Goal: Task Accomplishment & Management: Use online tool/utility

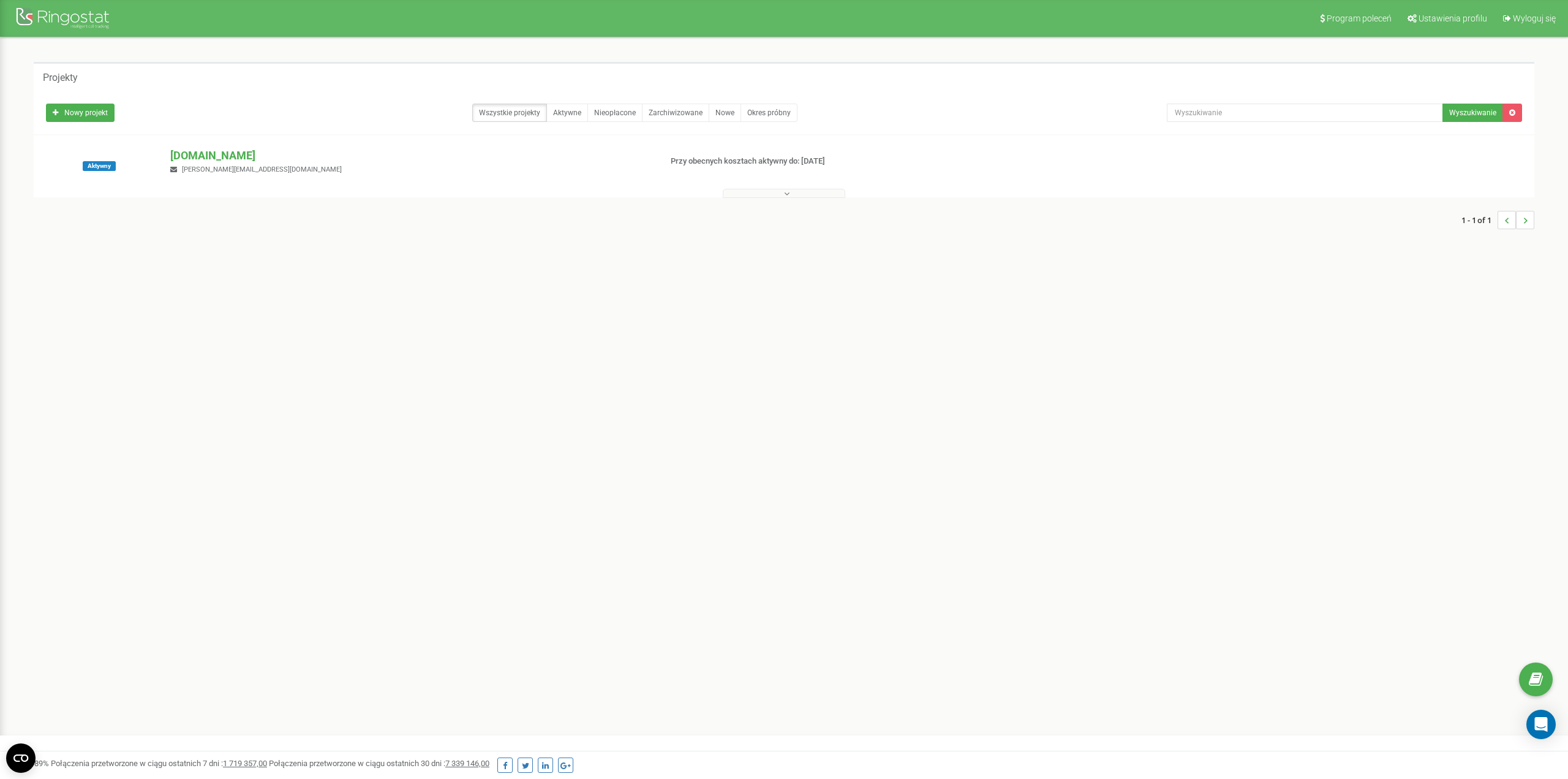
click at [812, 195] on button at bounding box center [784, 193] width 123 height 9
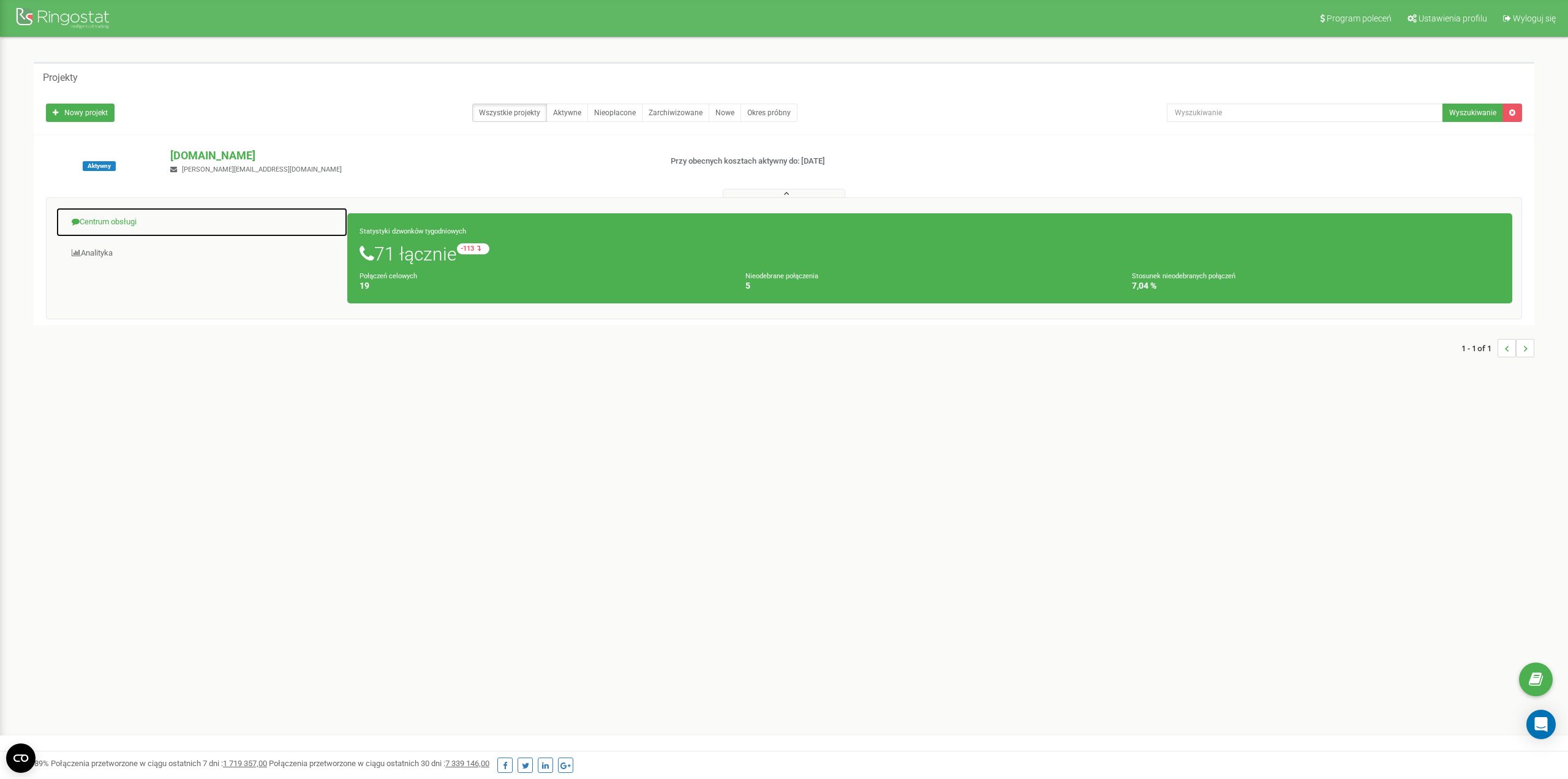
click at [98, 218] on link "Centrum obsługi" at bounding box center [202, 222] width 292 height 30
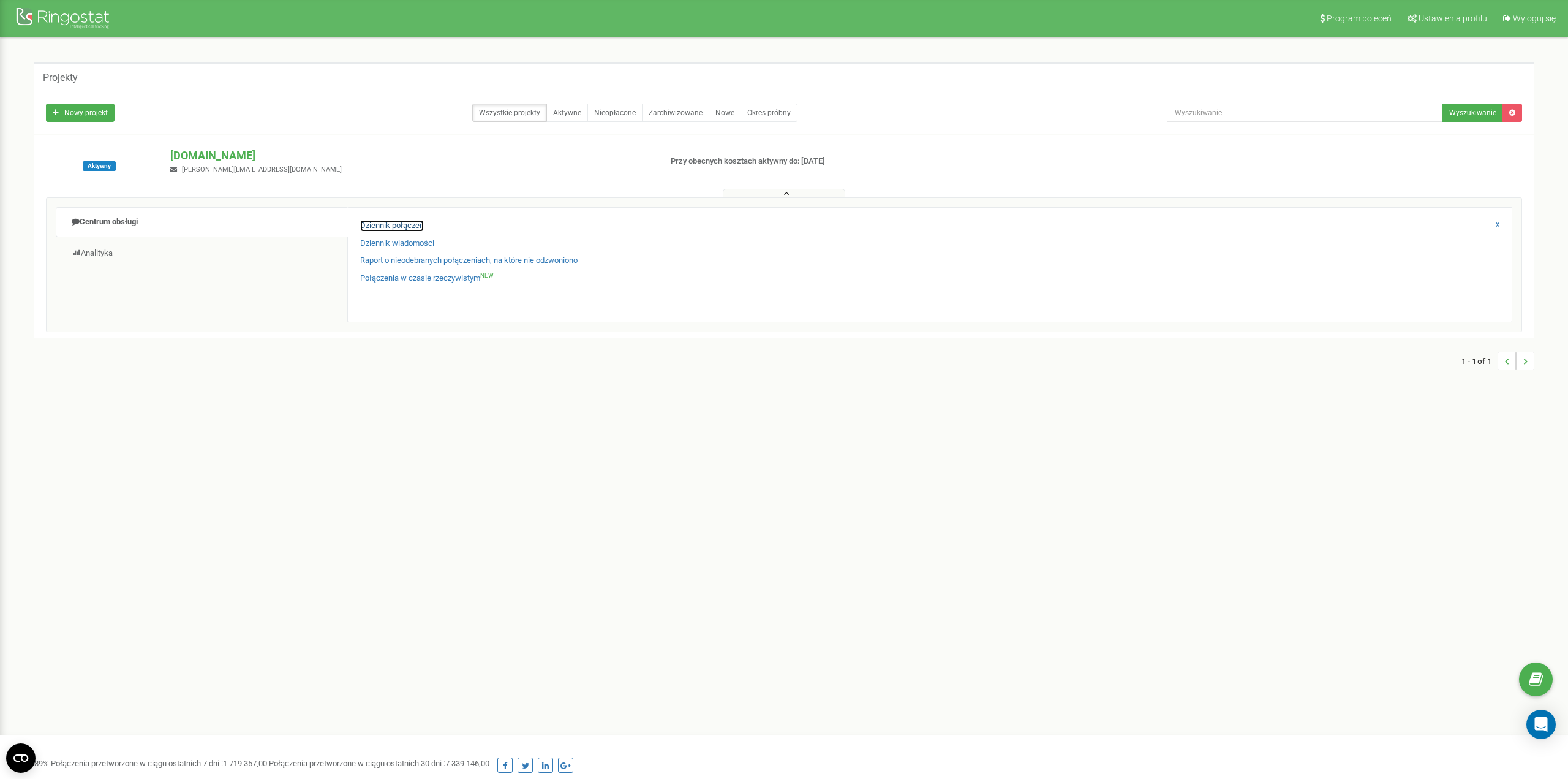
click at [382, 225] on link "Dziennik połączeń" at bounding box center [392, 225] width 64 height 11
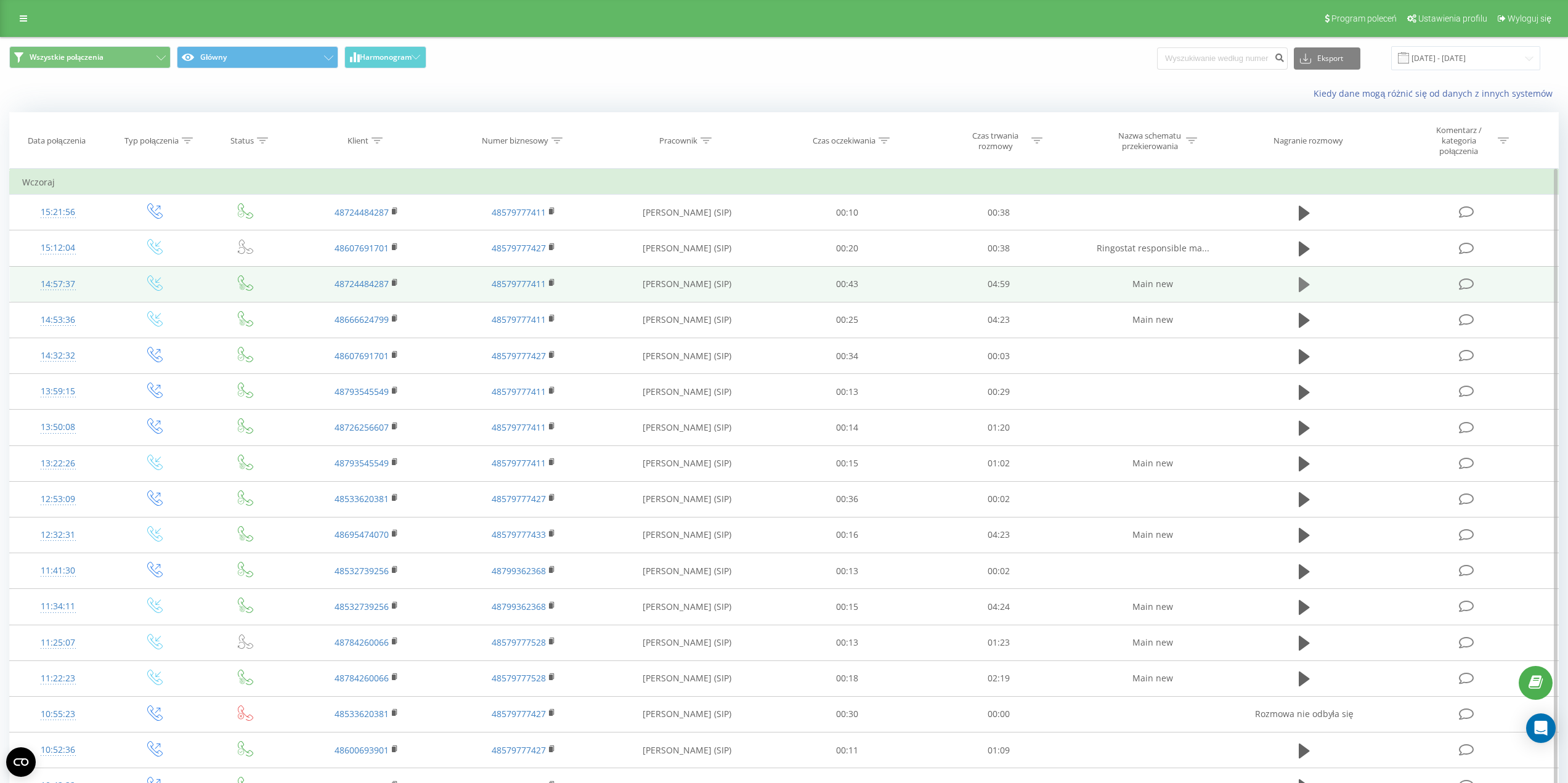
click at [1310, 286] on button at bounding box center [1305, 284] width 19 height 19
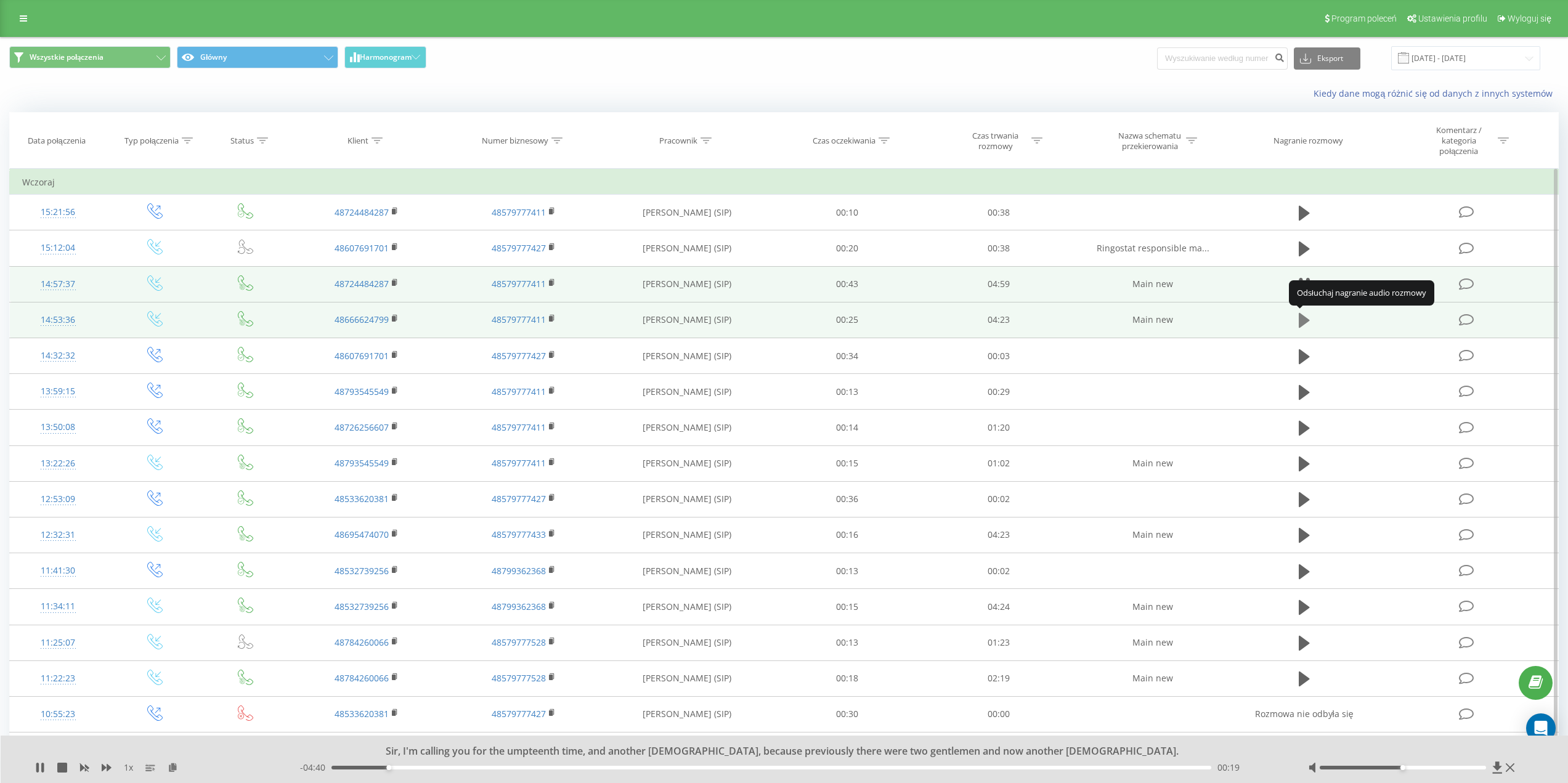
click at [1307, 319] on icon at bounding box center [1304, 320] width 11 height 14
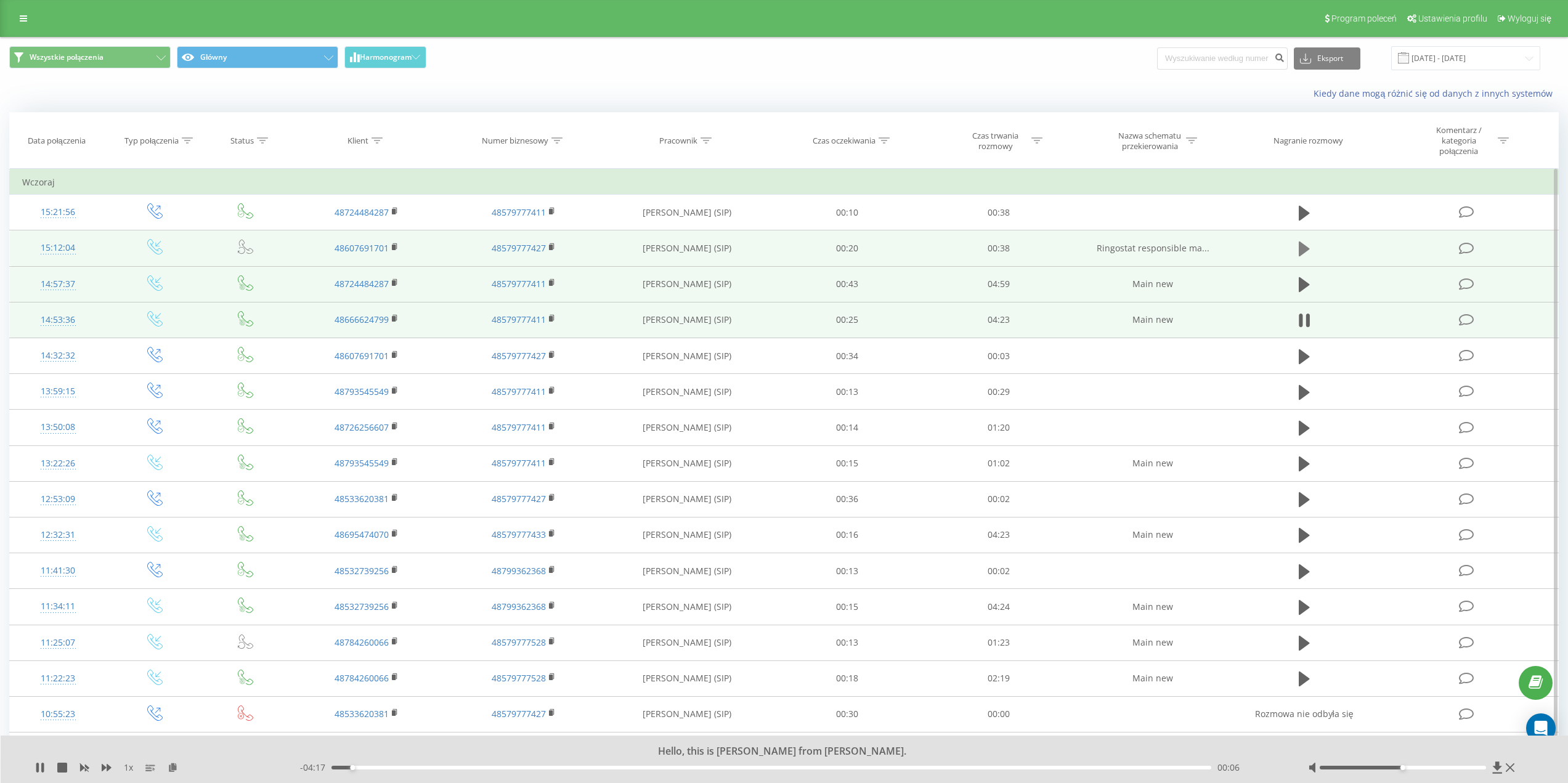
click at [1307, 247] on icon at bounding box center [1304, 249] width 11 height 17
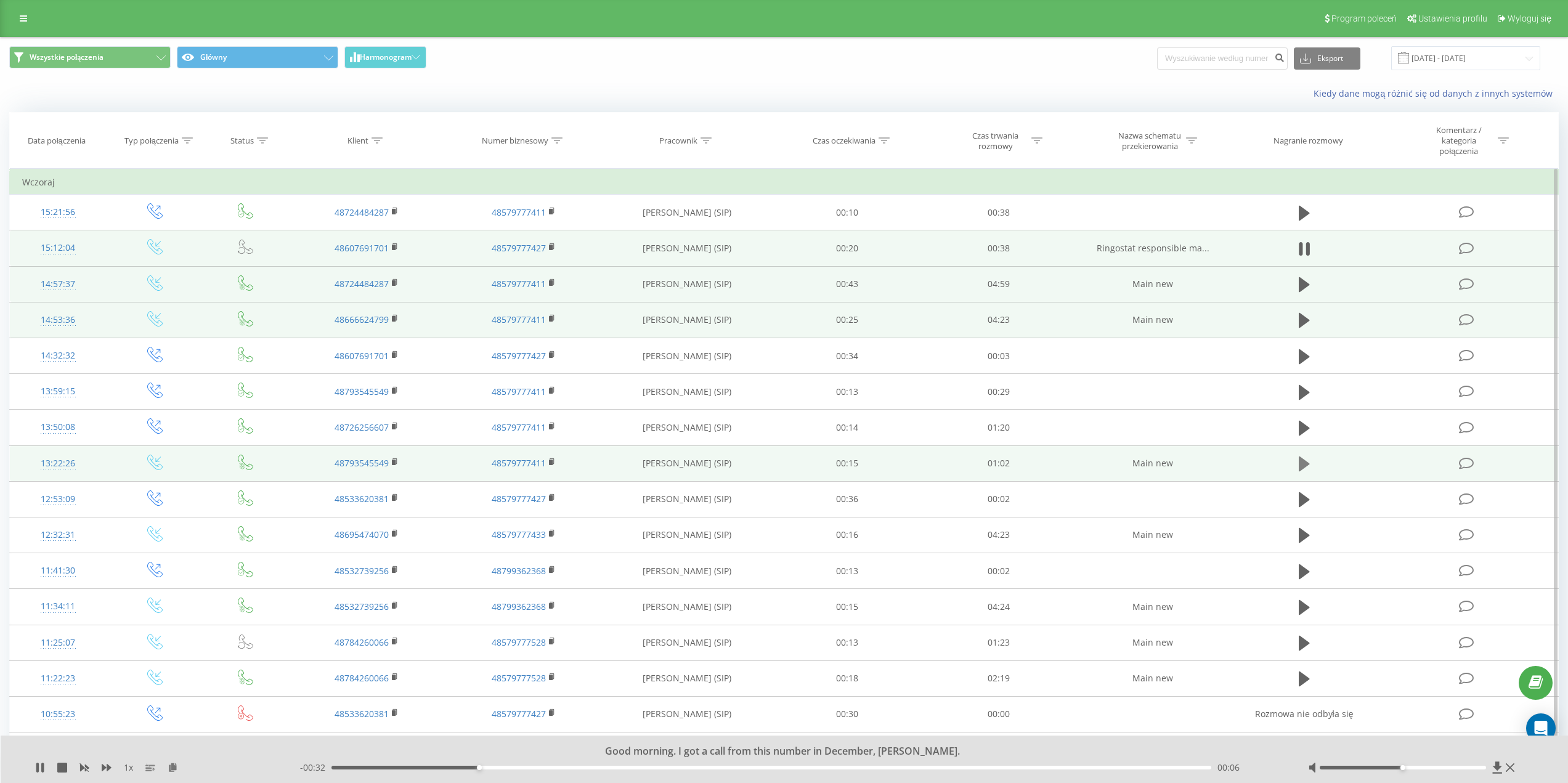
click at [1310, 458] on button at bounding box center [1305, 464] width 19 height 19
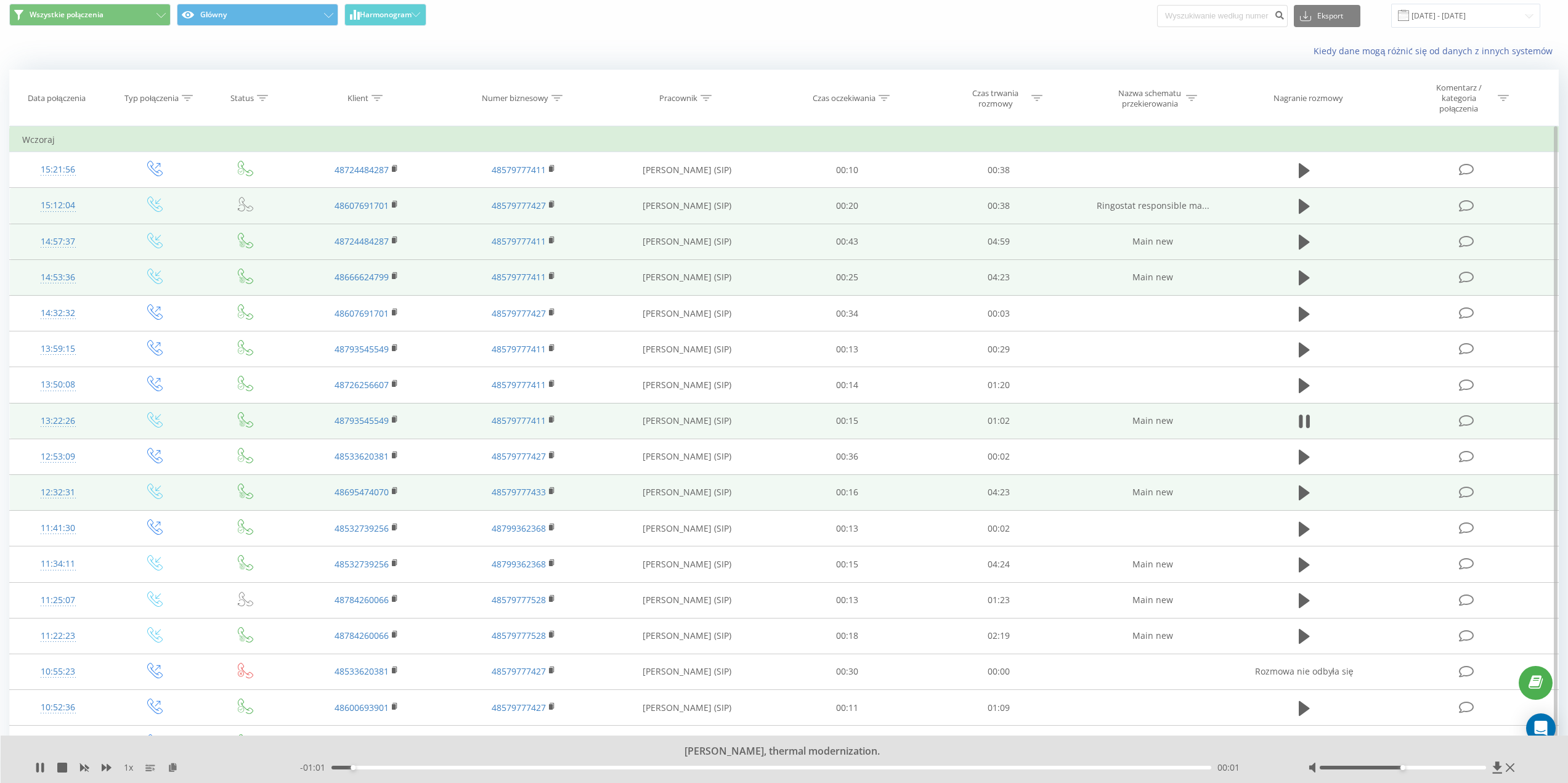
scroll to position [61, 0]
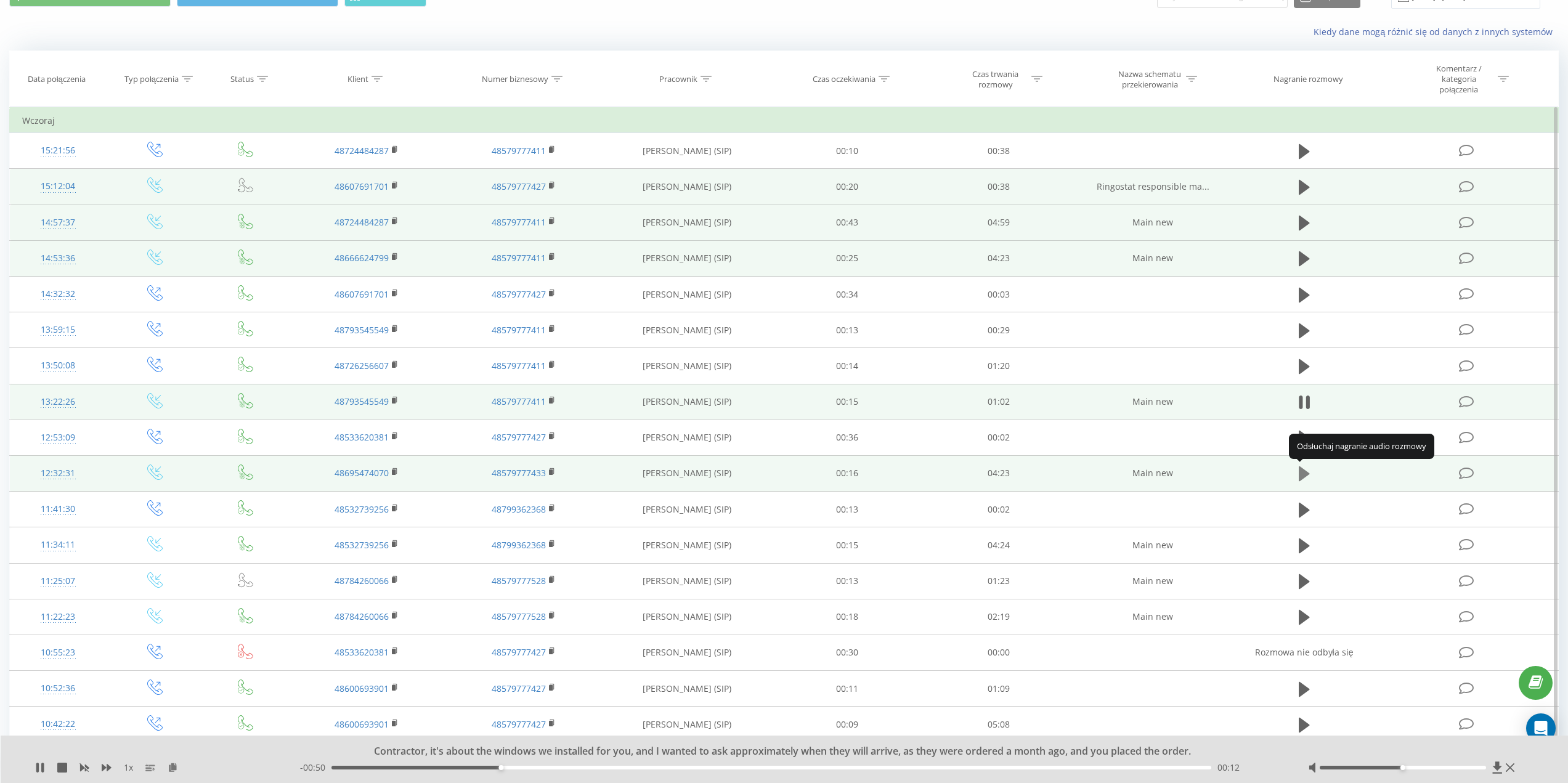
click at [1302, 468] on icon at bounding box center [1304, 473] width 11 height 17
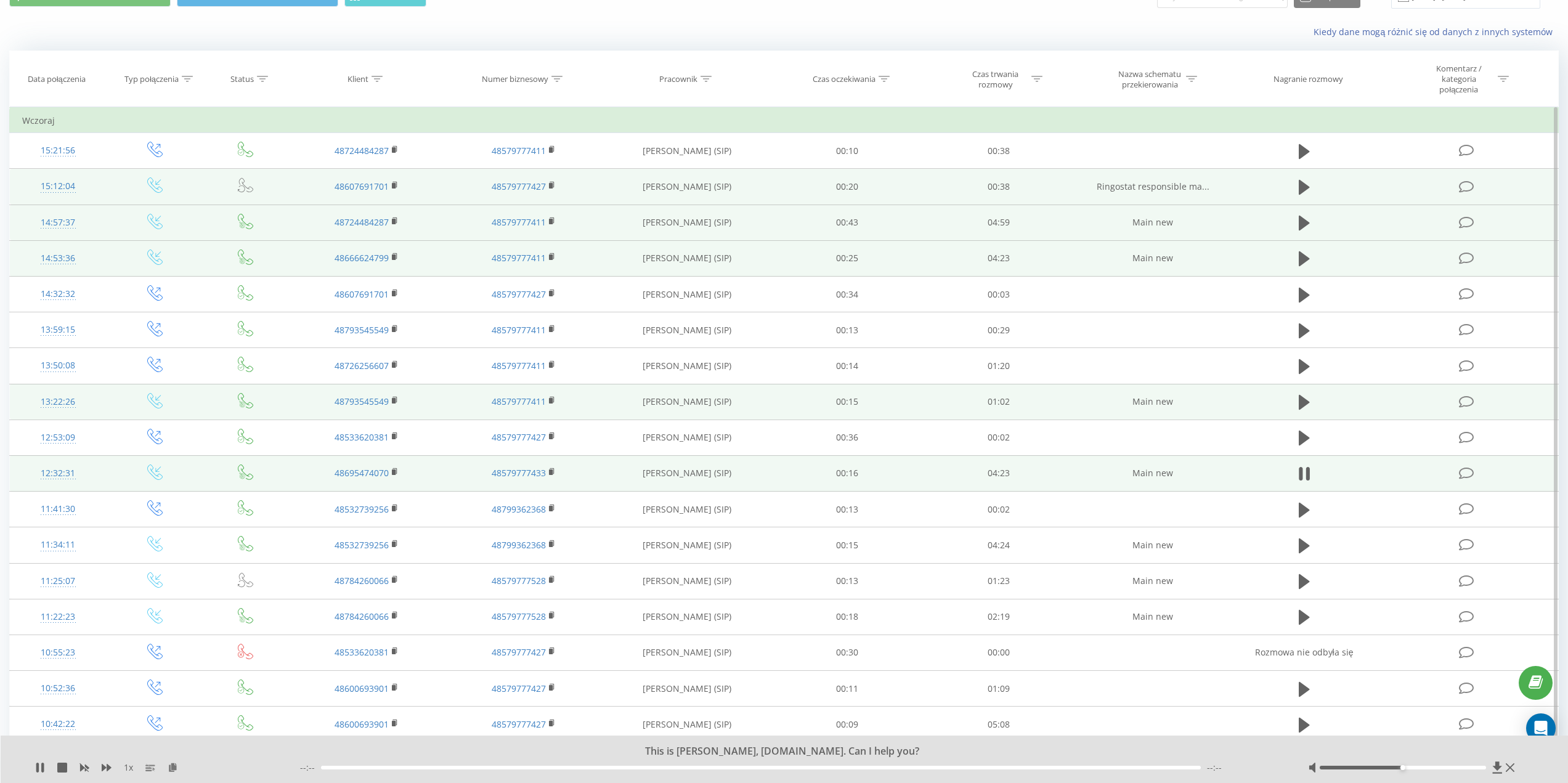
scroll to position [123, 0]
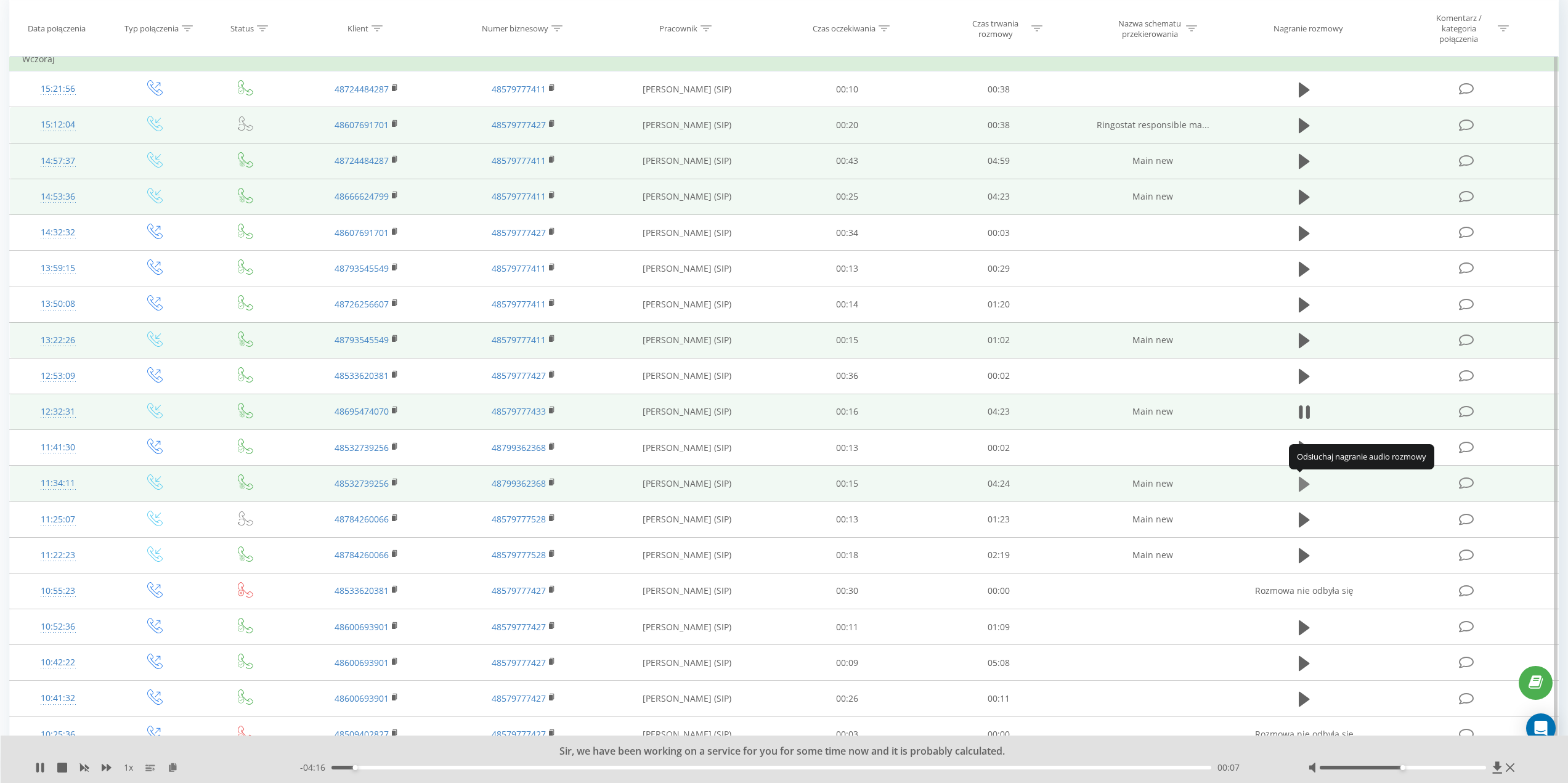
click at [1305, 481] on icon at bounding box center [1304, 484] width 11 height 14
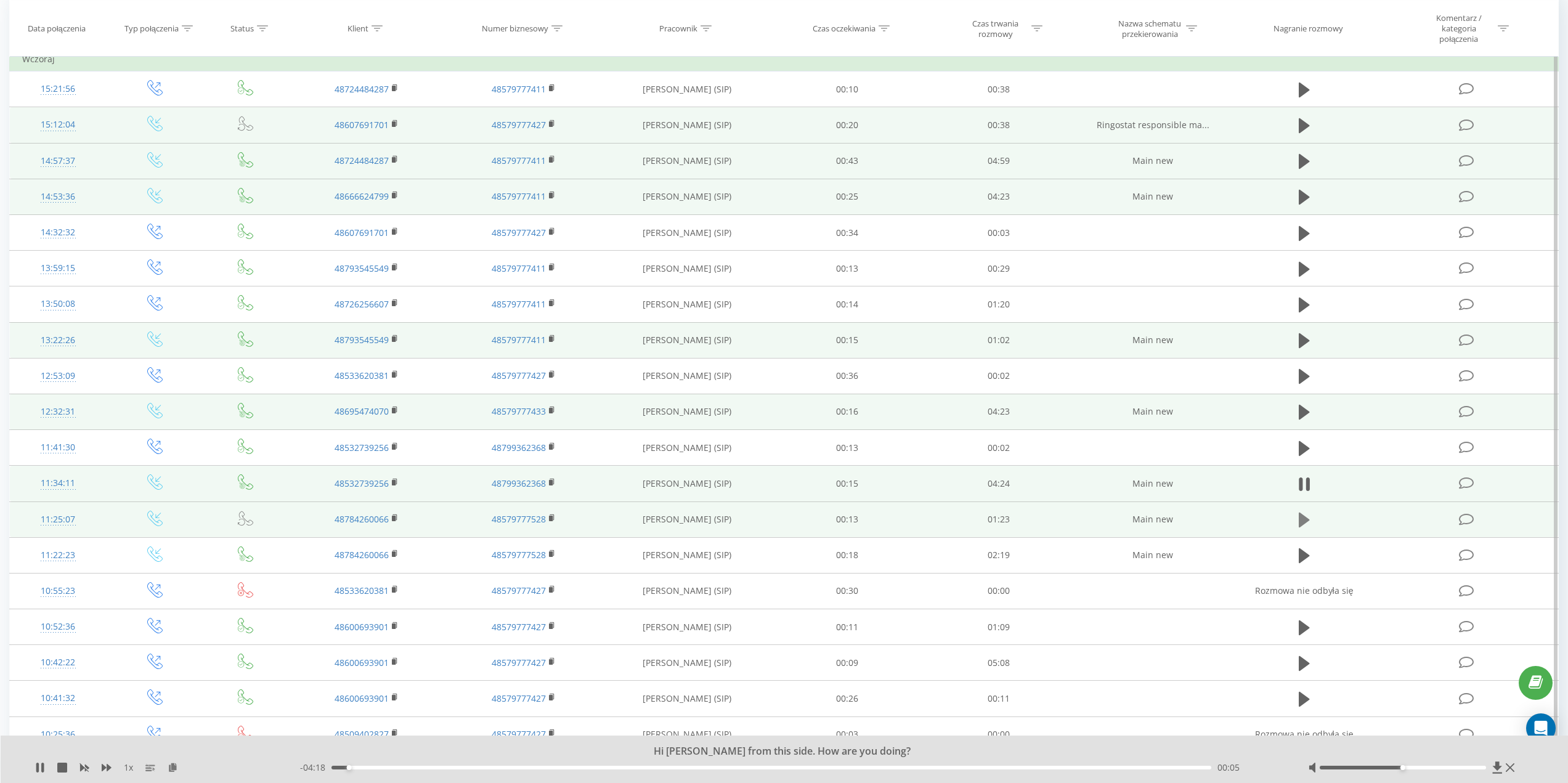
click at [1308, 514] on icon at bounding box center [1304, 520] width 11 height 17
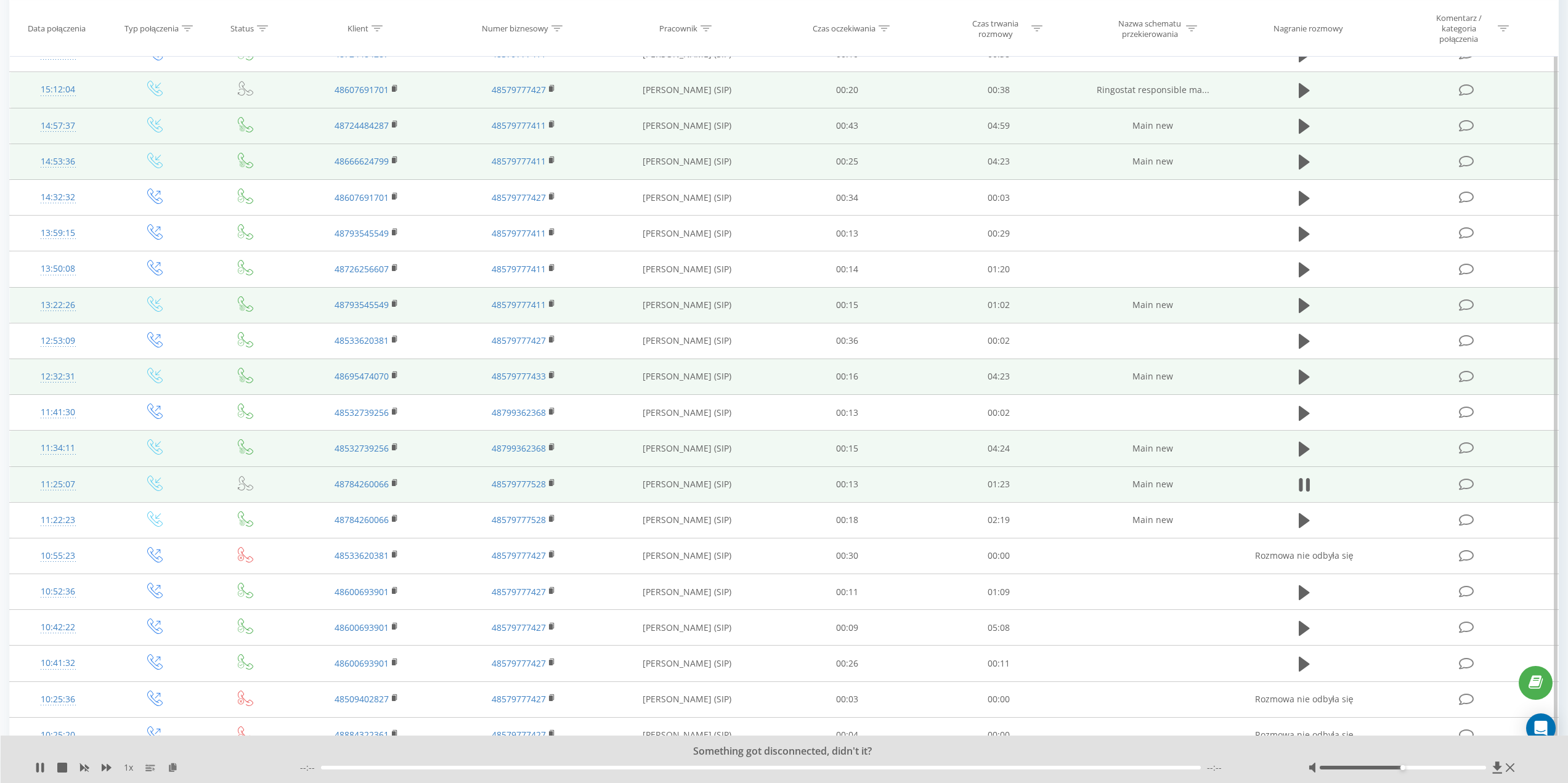
scroll to position [185, 0]
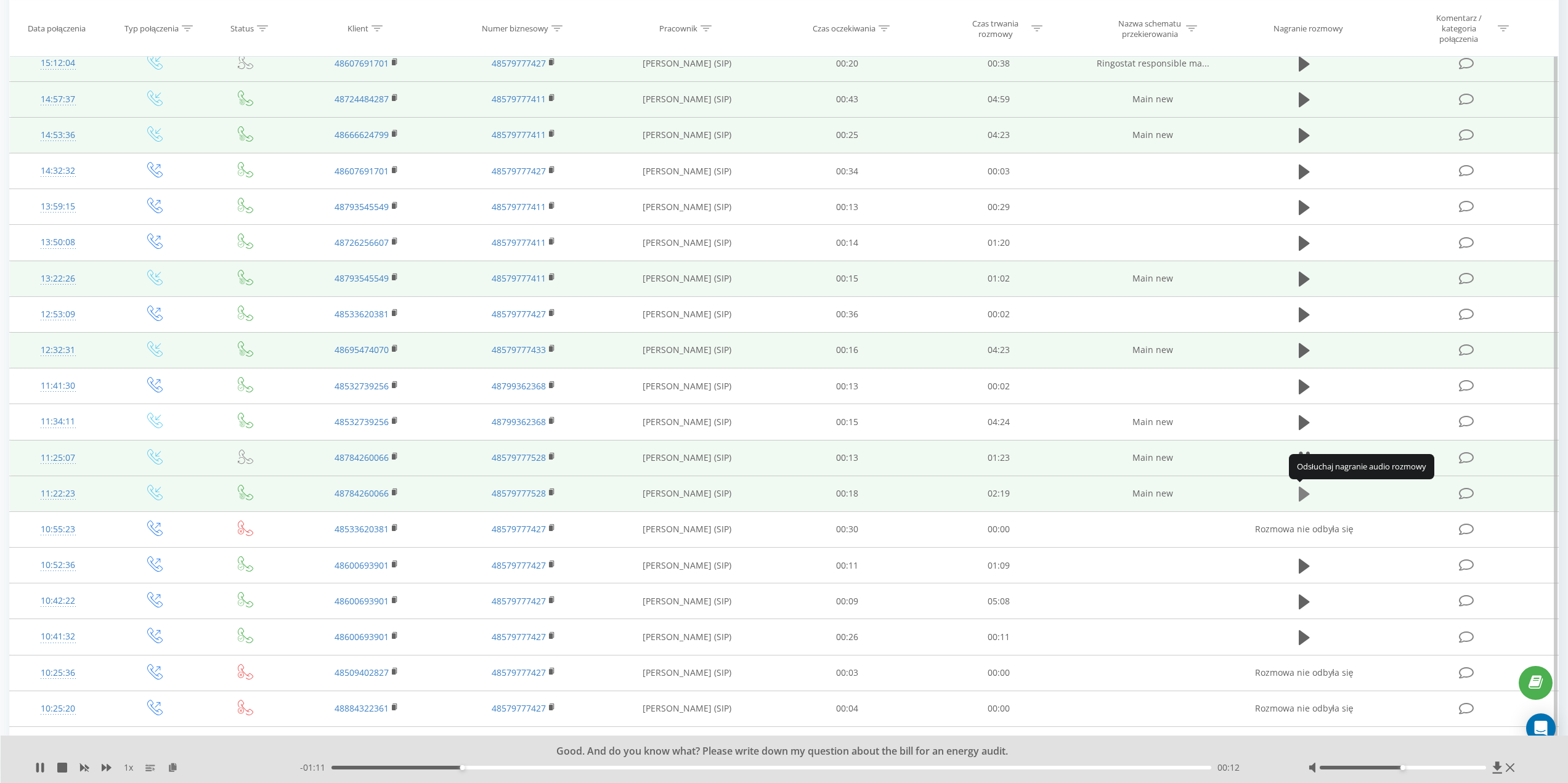
click at [1304, 498] on icon at bounding box center [1304, 494] width 11 height 14
click at [520, 766] on div "00:51" at bounding box center [771, 767] width 879 height 4
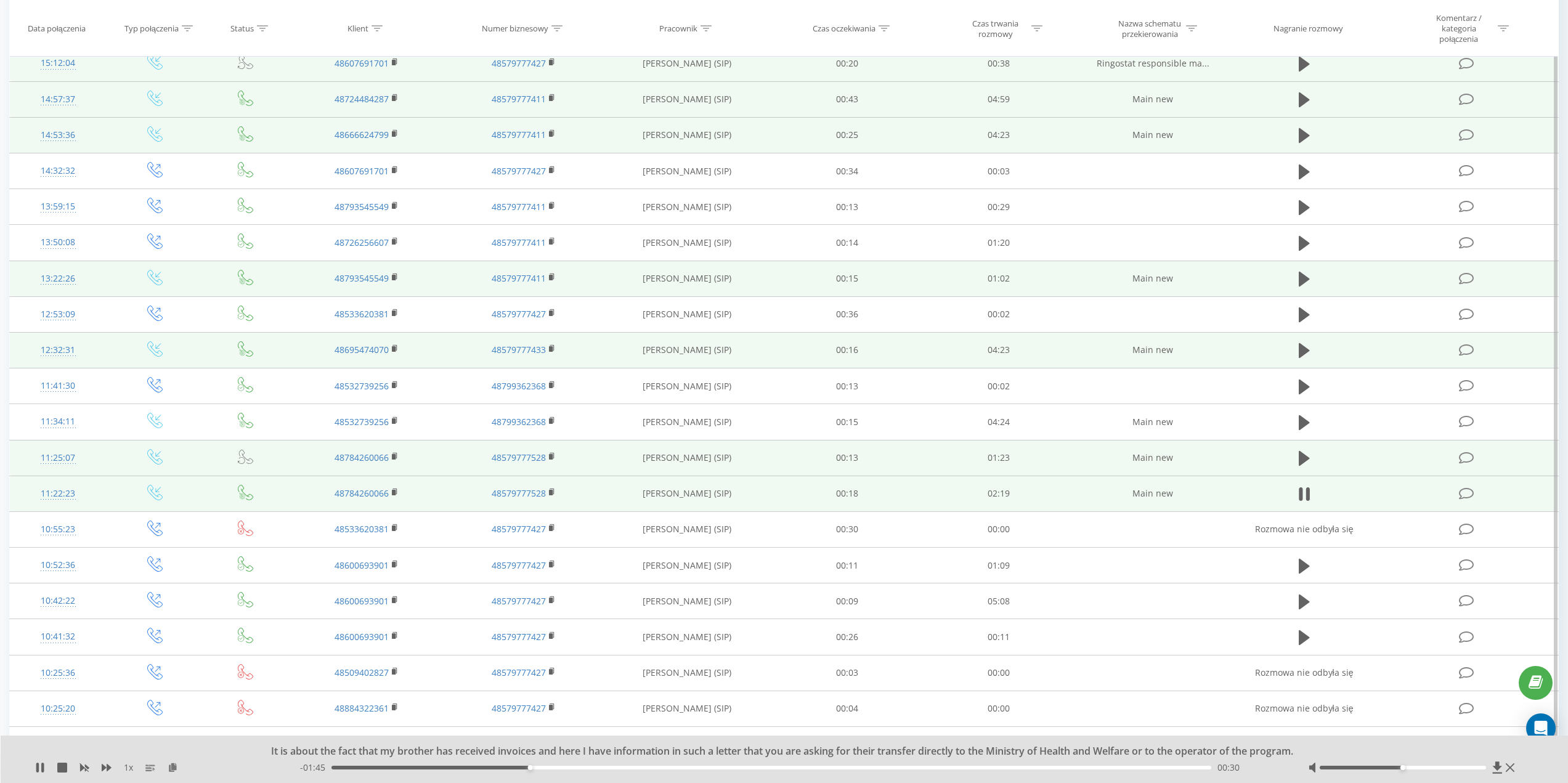
click at [499, 770] on div "- 01:45 00:30 00:30" at bounding box center [789, 767] width 977 height 12
click at [509, 766] on div "00:33" at bounding box center [771, 767] width 879 height 4
click at [482, 769] on div "00:28" at bounding box center [771, 767] width 879 height 4
click at [450, 764] on div "- 01:43 00:32 00:32" at bounding box center [789, 767] width 977 height 12
click at [445, 769] on div "- 01:43 00:32 00:32" at bounding box center [789, 767] width 977 height 12
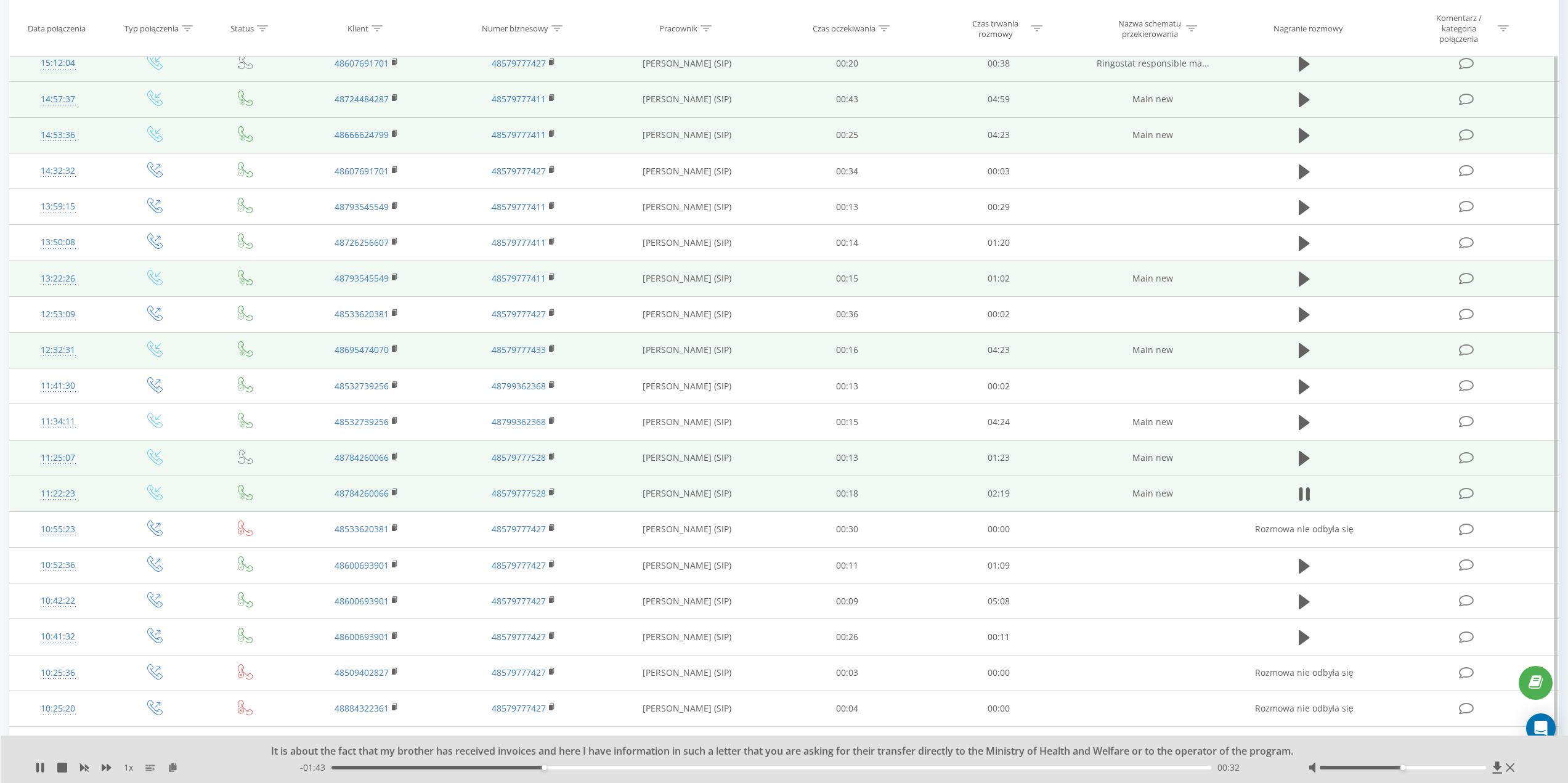
click at [443, 765] on div "- 01:43 00:32 00:32" at bounding box center [789, 767] width 977 height 12
click at [437, 769] on div "00:16" at bounding box center [771, 767] width 879 height 4
click at [452, 765] on div "- 01:57 00:18 00:18" at bounding box center [789, 767] width 977 height 12
click at [458, 766] on div "00:19" at bounding box center [771, 767] width 879 height 4
click at [571, 767] on div "00:37" at bounding box center [771, 767] width 879 height 4
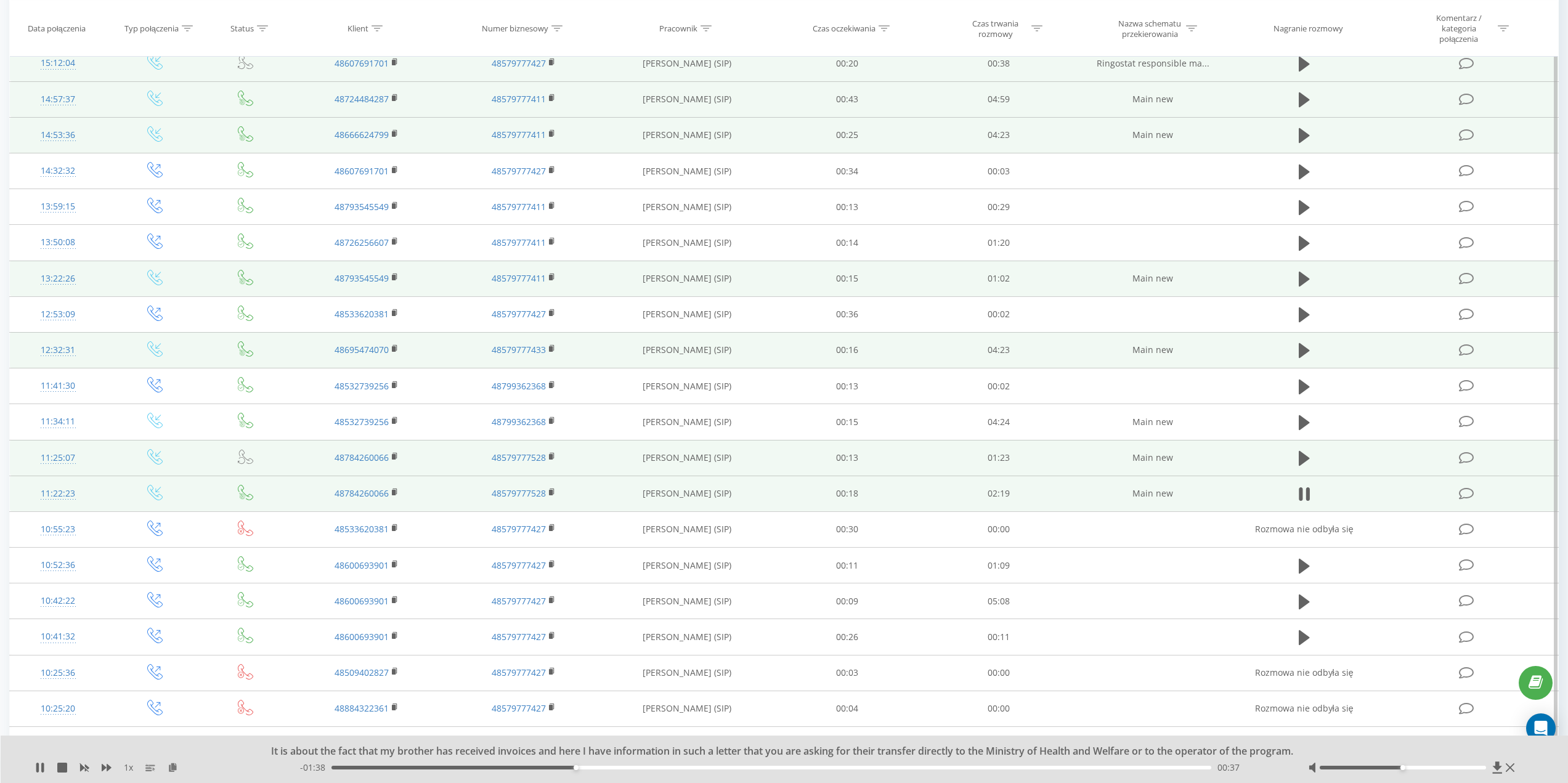
click at [627, 765] on div "- 01:38 00:37 00:37" at bounding box center [789, 767] width 977 height 12
click at [631, 766] on div "- 01:37 00:38 00:38" at bounding box center [789, 767] width 977 height 12
click at [40, 771] on icon at bounding box center [40, 768] width 10 height 10
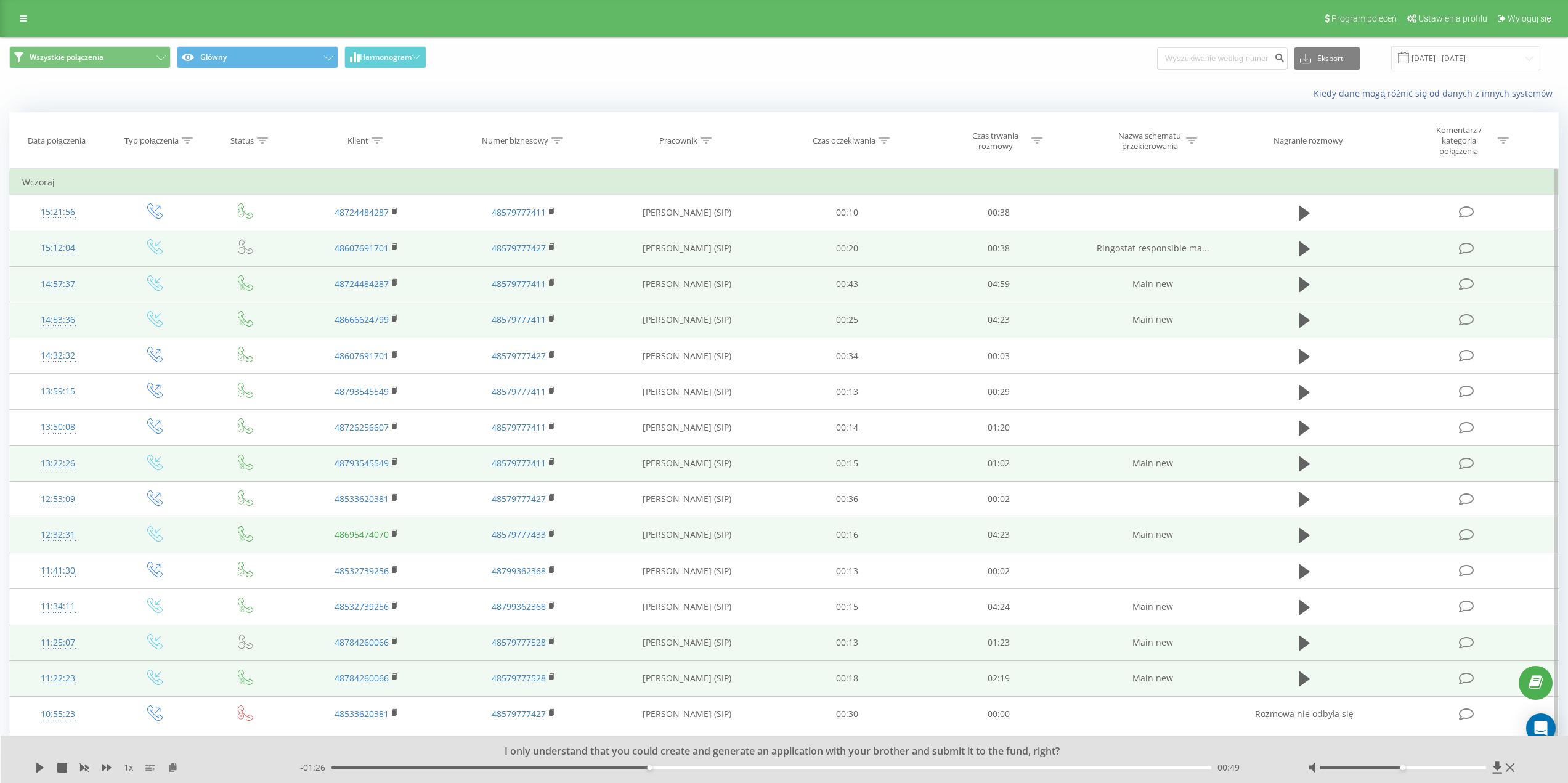
scroll to position [61, 0]
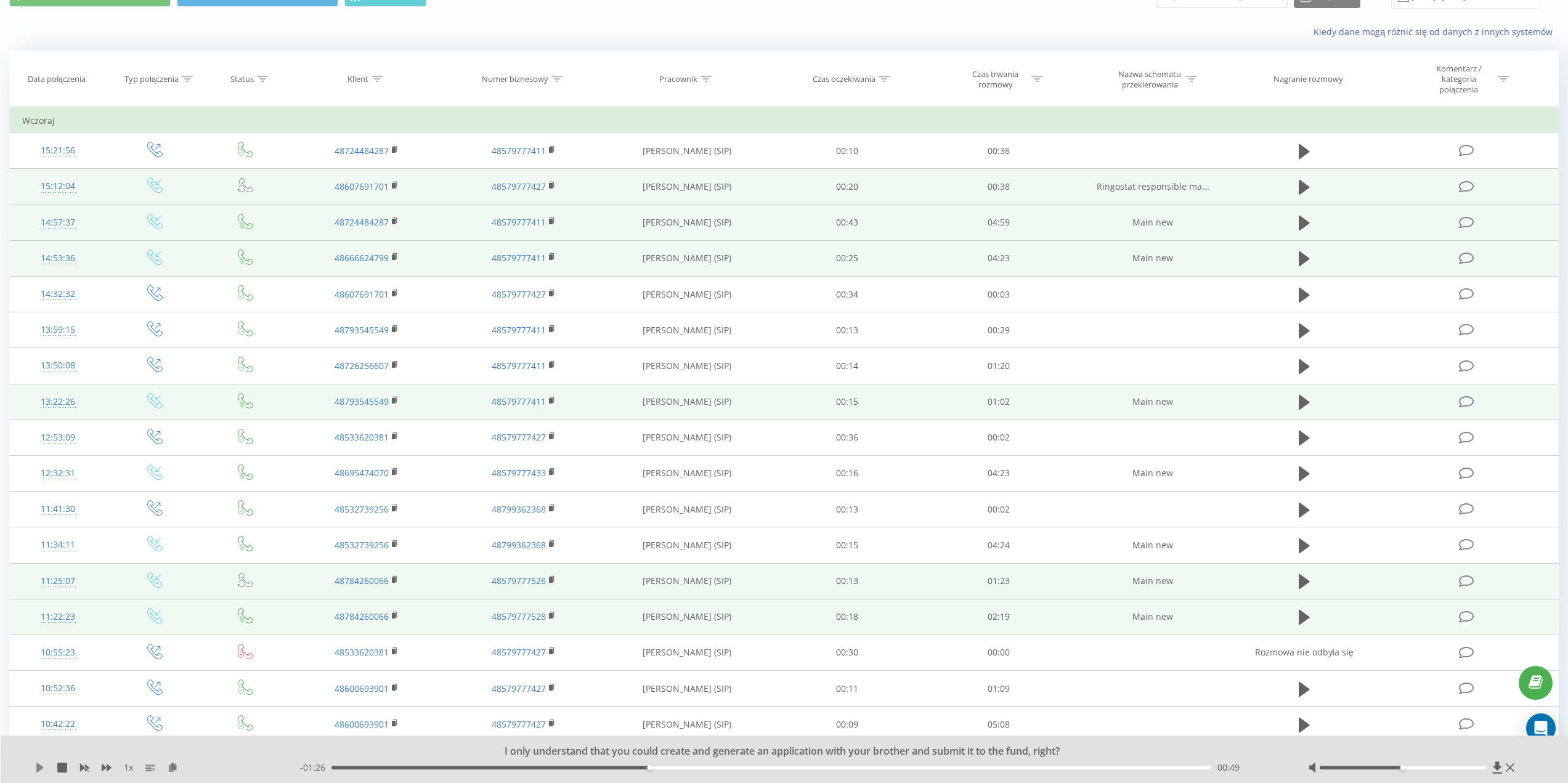
click at [40, 766] on icon at bounding box center [40, 768] width 7 height 10
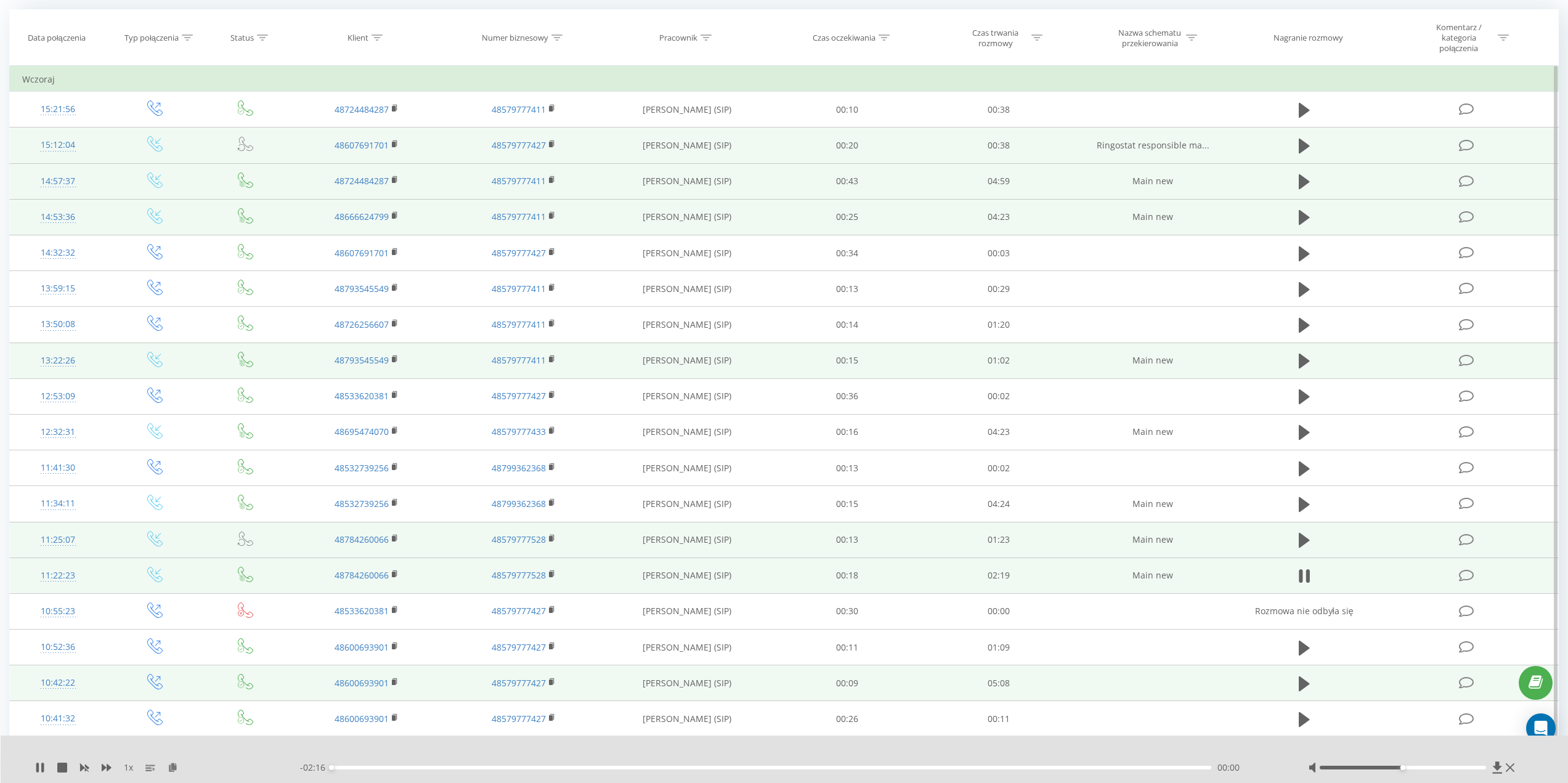
scroll to position [123, 0]
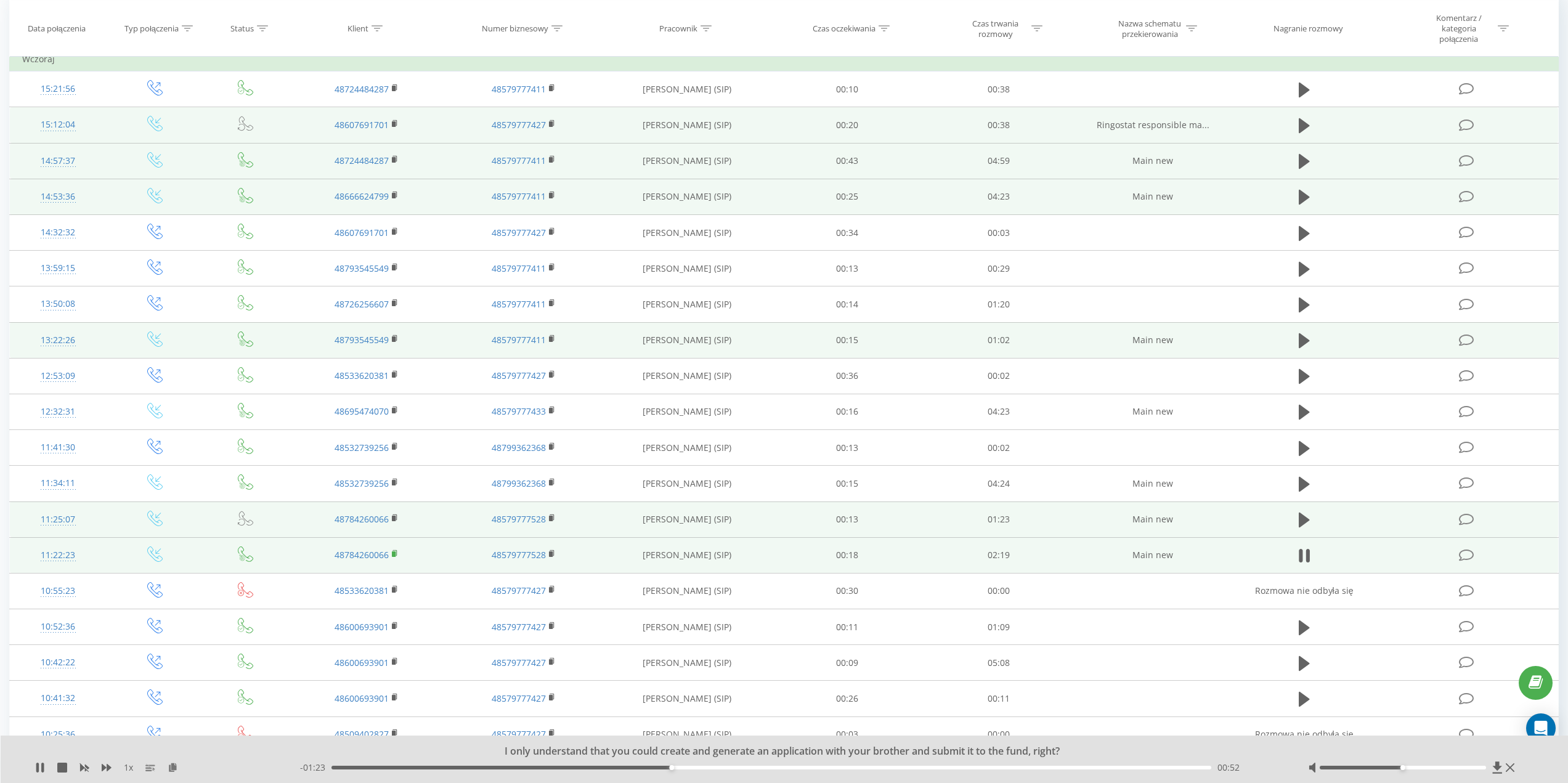
click at [397, 555] on icon at bounding box center [395, 553] width 4 height 6
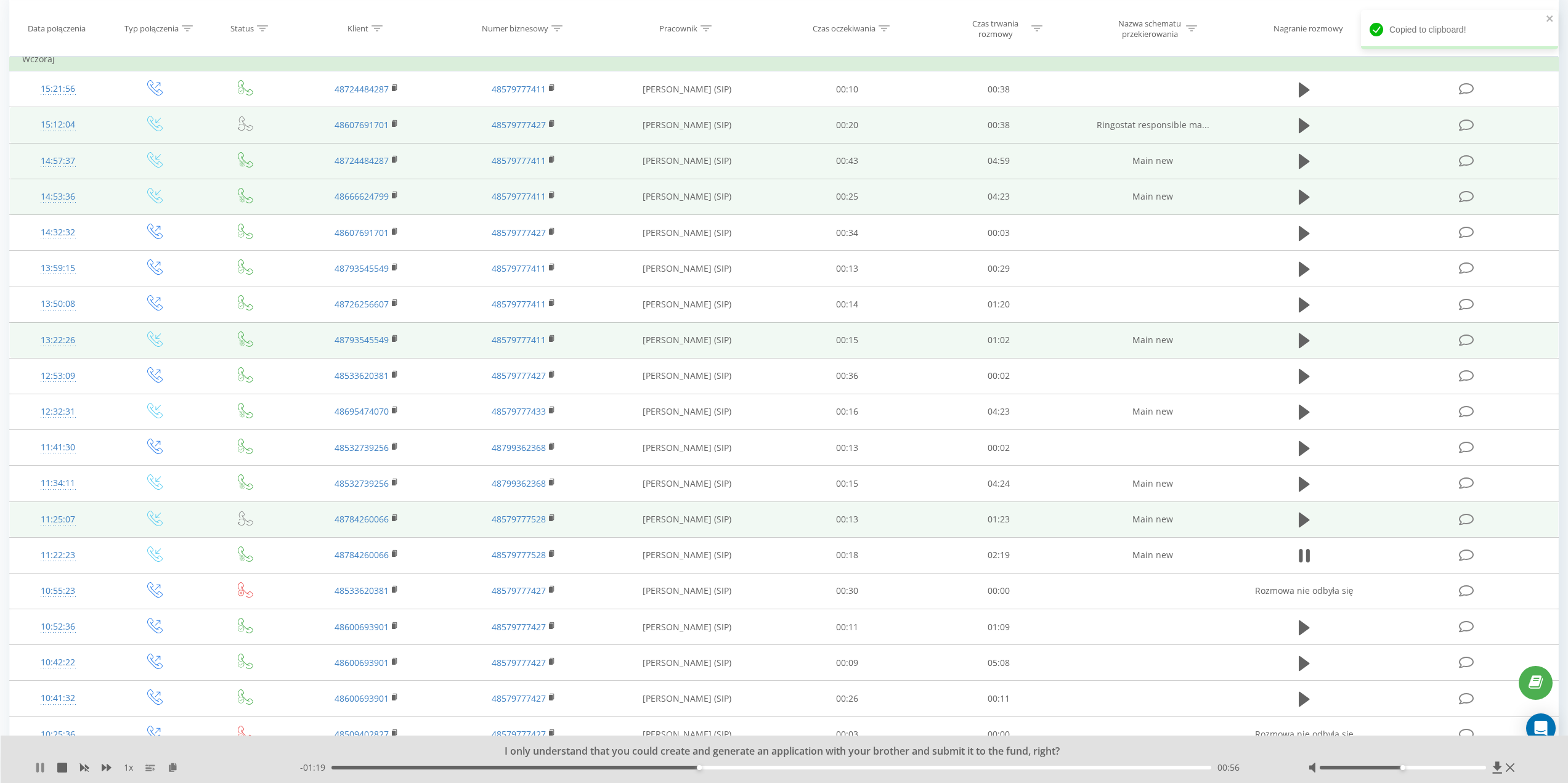
click at [40, 768] on icon at bounding box center [40, 768] width 10 height 10
click at [34, 768] on div "I only understand that you could create and generate an application with your b…" at bounding box center [785, 759] width 1568 height 48
click at [38, 770] on icon at bounding box center [40, 768] width 7 height 10
click at [38, 770] on icon at bounding box center [37, 768] width 2 height 10
